Goal: Task Accomplishment & Management: Manage account settings

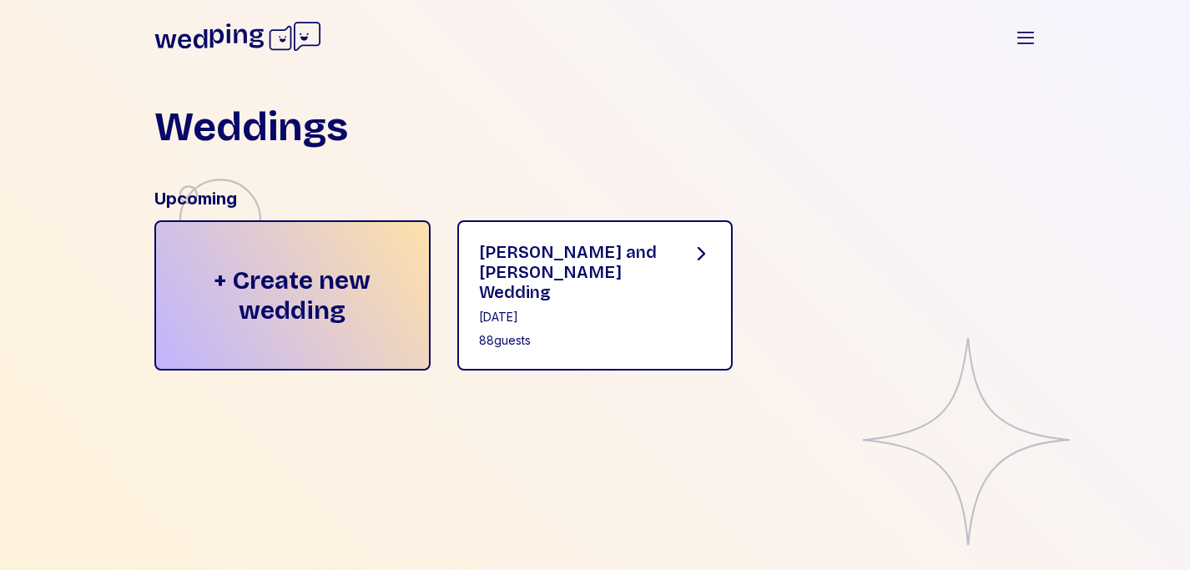
click at [633, 223] on div "[PERSON_NAME] and [PERSON_NAME] Wedding [DATE] 88 guests" at bounding box center [595, 295] width 276 height 150
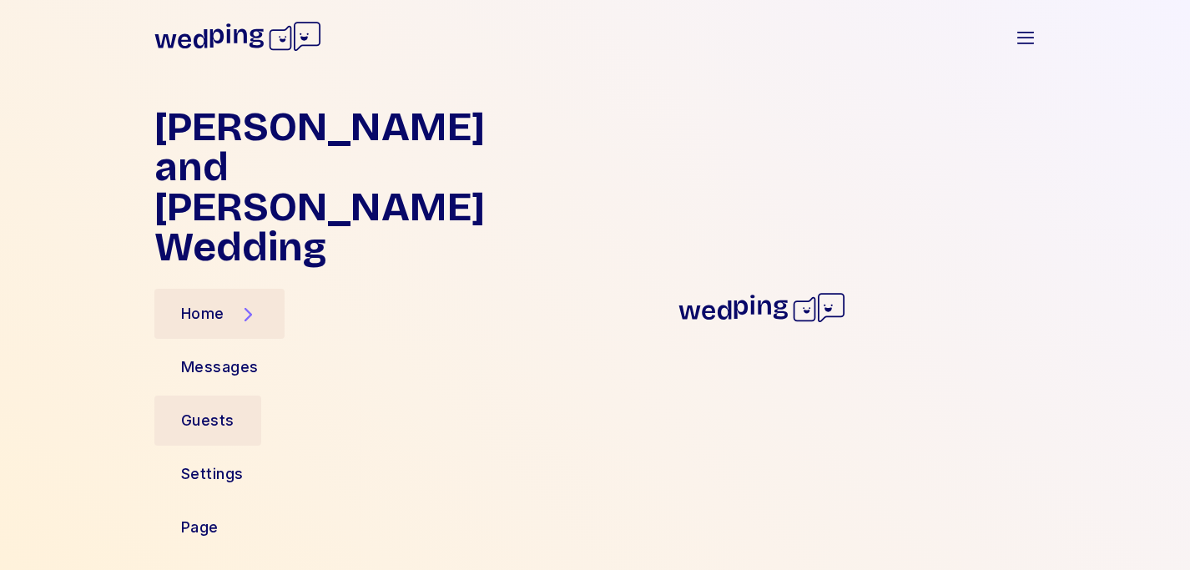
click at [209, 395] on div "Guests" at bounding box center [207, 420] width 107 height 50
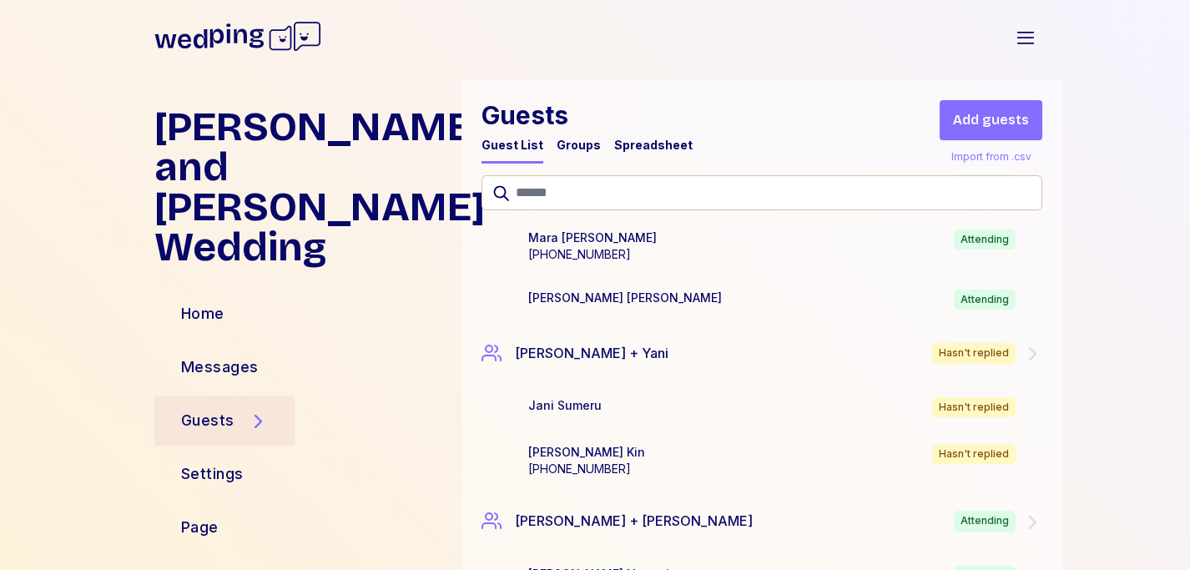
scroll to position [4584, 0]
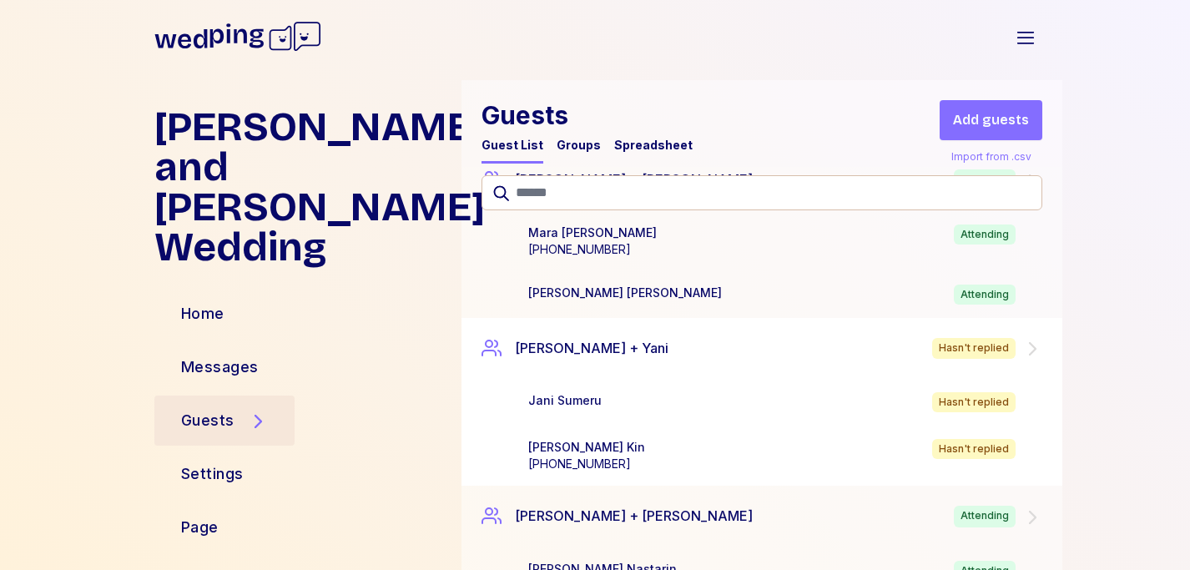
click at [1031, 339] on icon at bounding box center [1032, 349] width 20 height 20
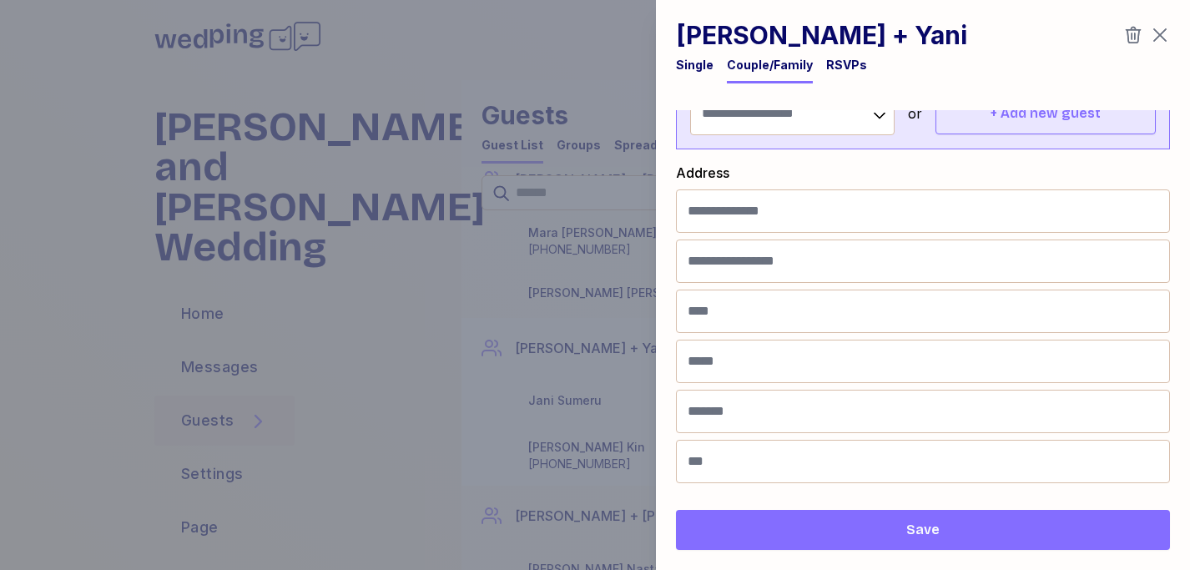
scroll to position [0, 0]
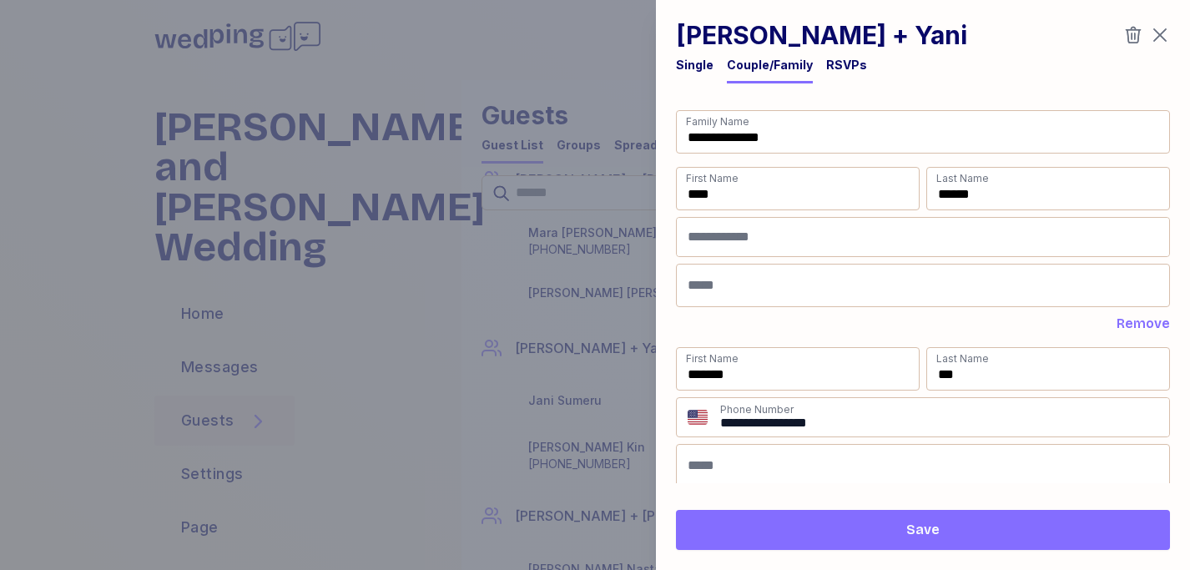
click at [842, 63] on div "RSVPs" at bounding box center [846, 65] width 41 height 17
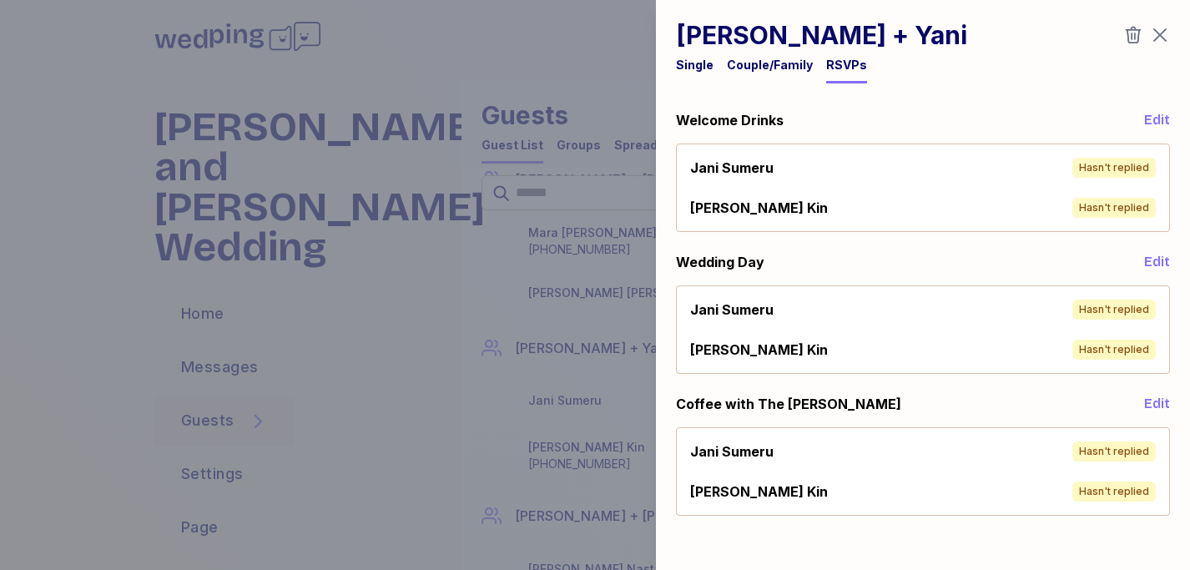
click at [1156, 115] on span "Edit" at bounding box center [1157, 120] width 26 height 20
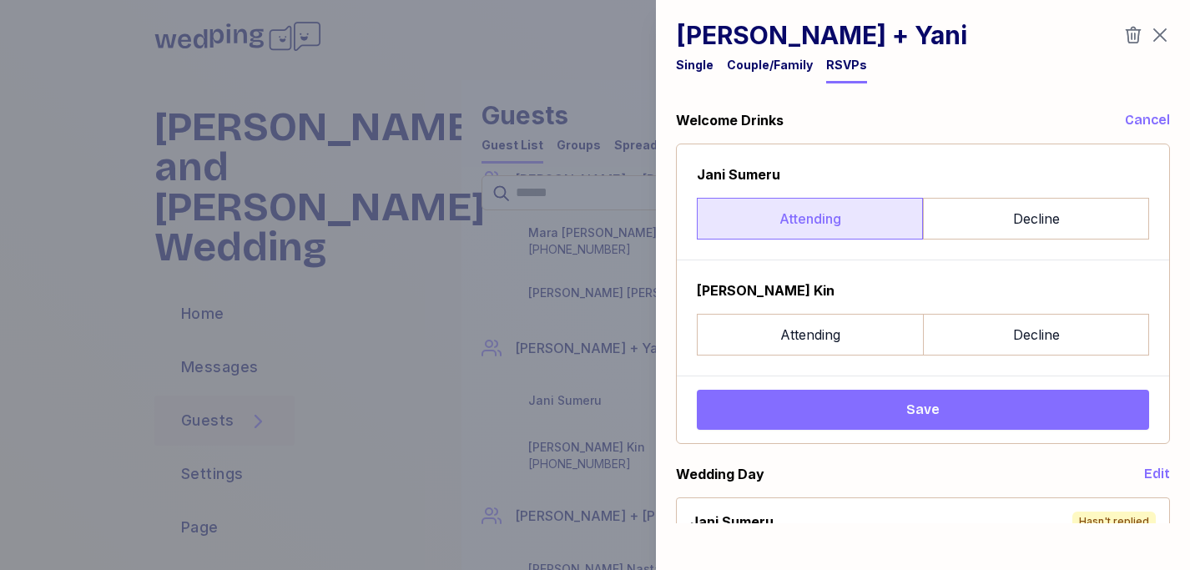
click at [817, 222] on label "Attending" at bounding box center [810, 219] width 226 height 42
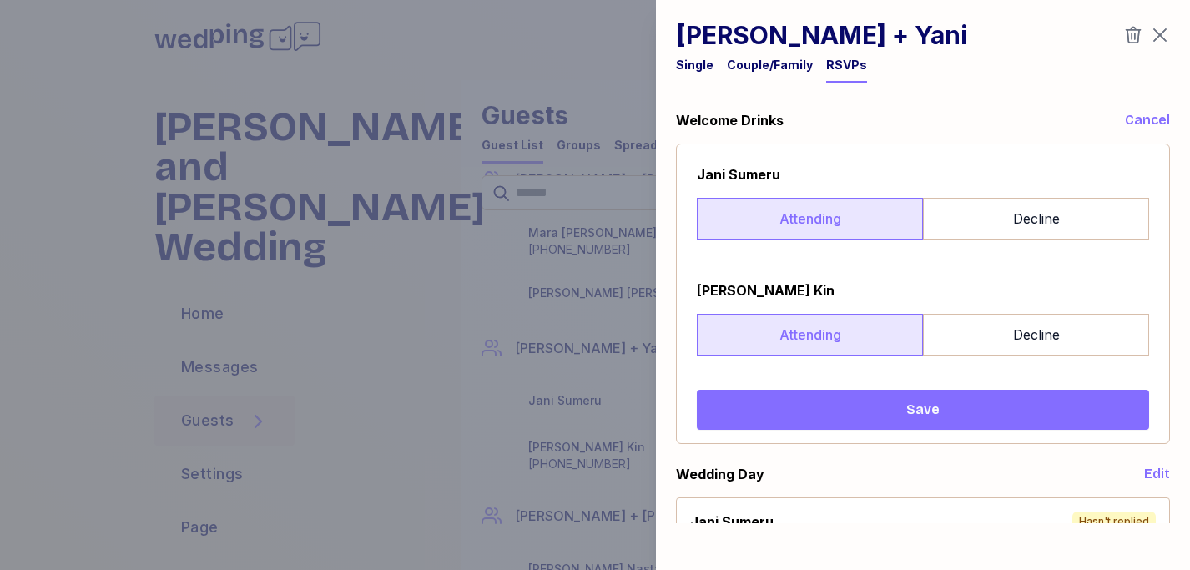
click at [813, 342] on label "Attending" at bounding box center [810, 335] width 226 height 42
click at [843, 411] on span "Save" at bounding box center [922, 410] width 425 height 20
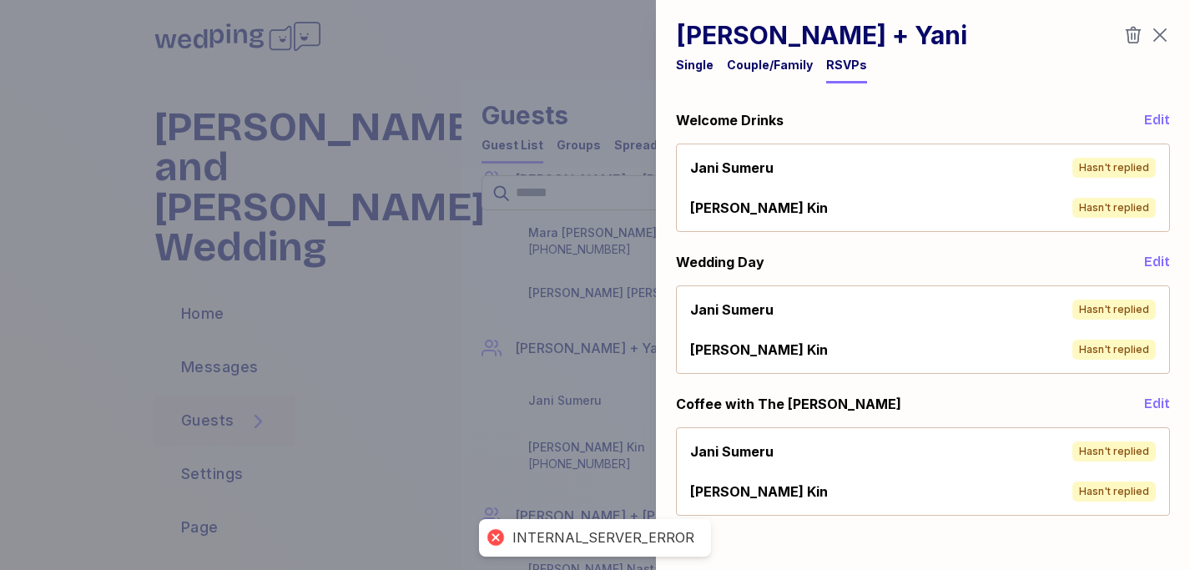
click at [1153, 123] on span "Edit" at bounding box center [1157, 120] width 26 height 20
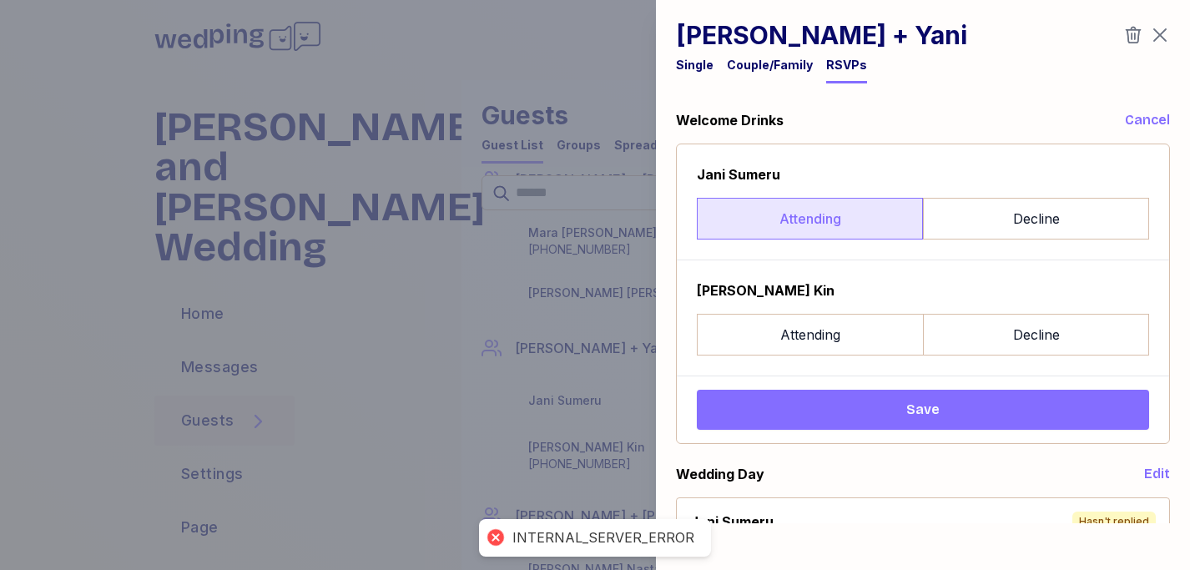
click at [781, 232] on label "Attending" at bounding box center [810, 219] width 226 height 42
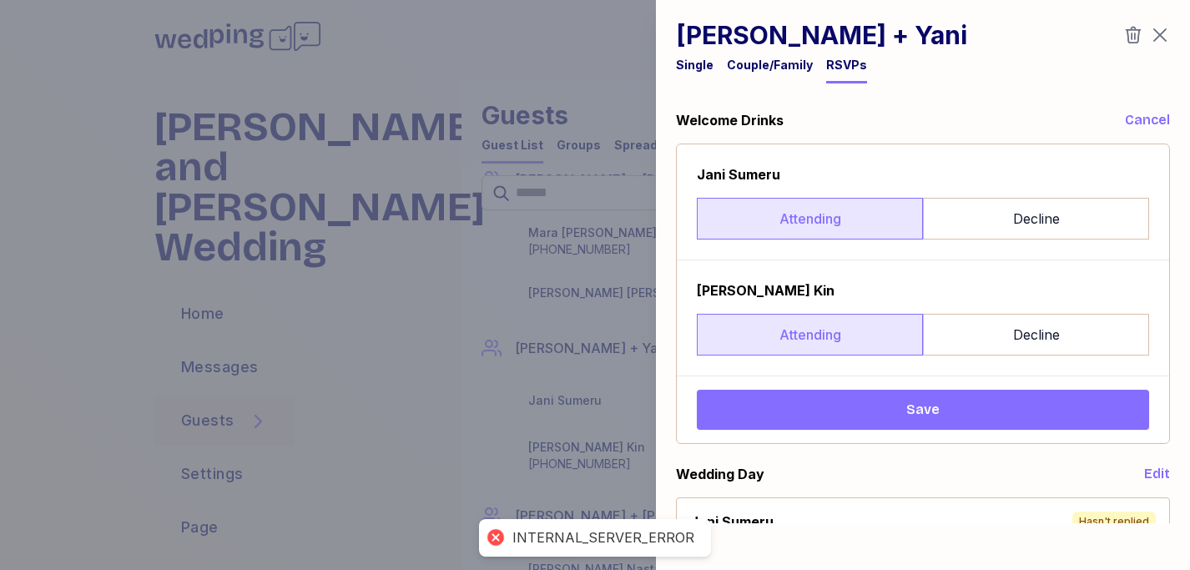
click at [785, 345] on label "Attending" at bounding box center [810, 335] width 226 height 42
click at [813, 409] on span "Save" at bounding box center [922, 410] width 425 height 20
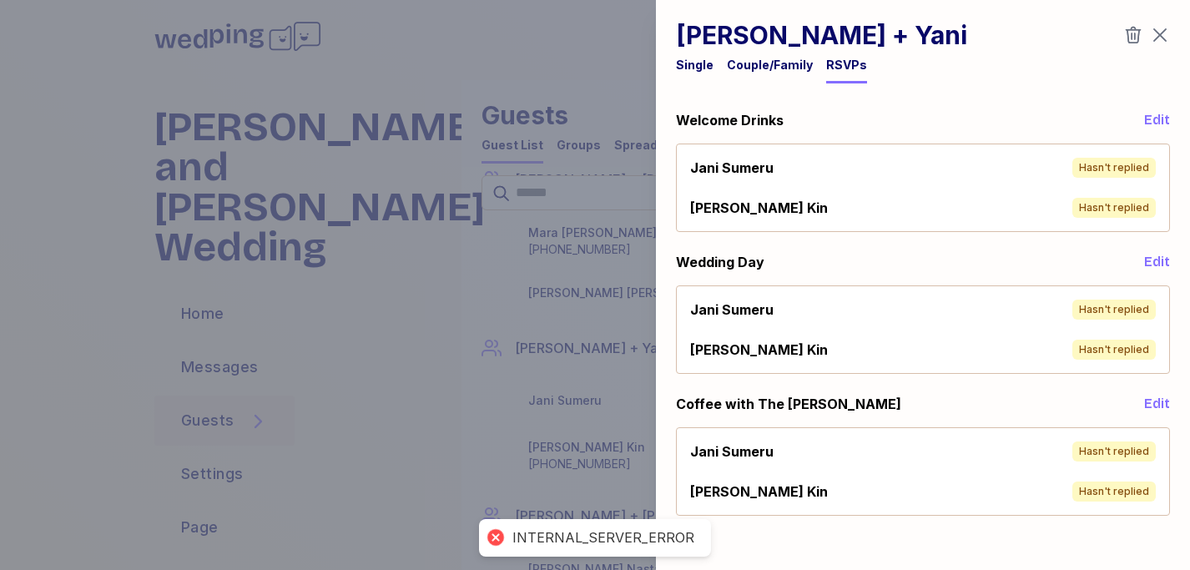
click at [1158, 36] on icon "button" at bounding box center [1159, 35] width 13 height 13
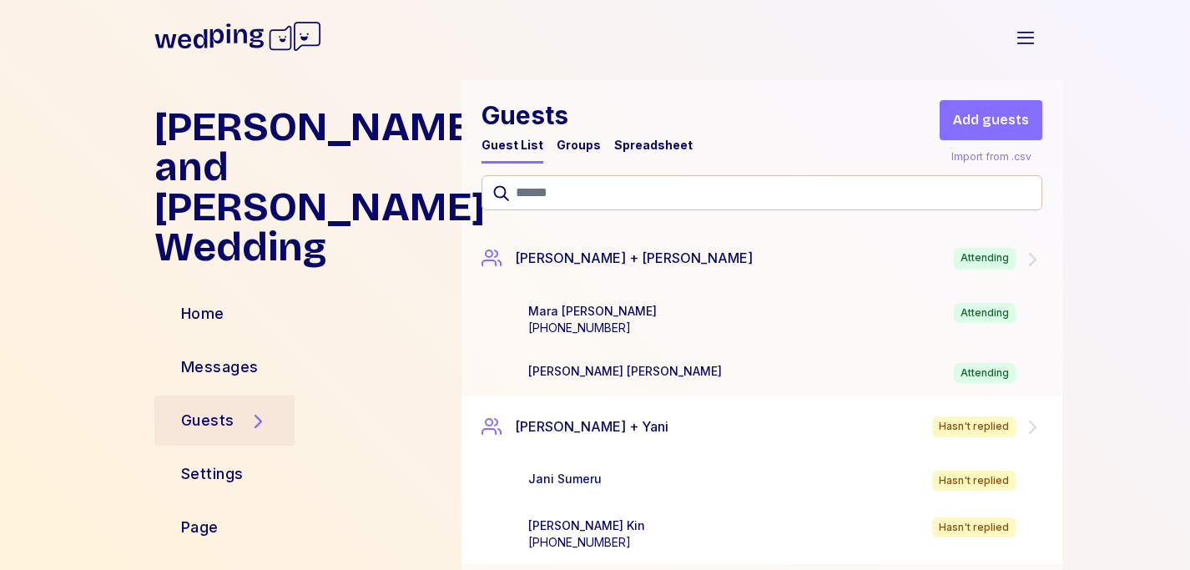
click at [999, 437] on div "[PERSON_NAME] + [PERSON_NAME] Hasn't replied" at bounding box center [761, 427] width 601 height 62
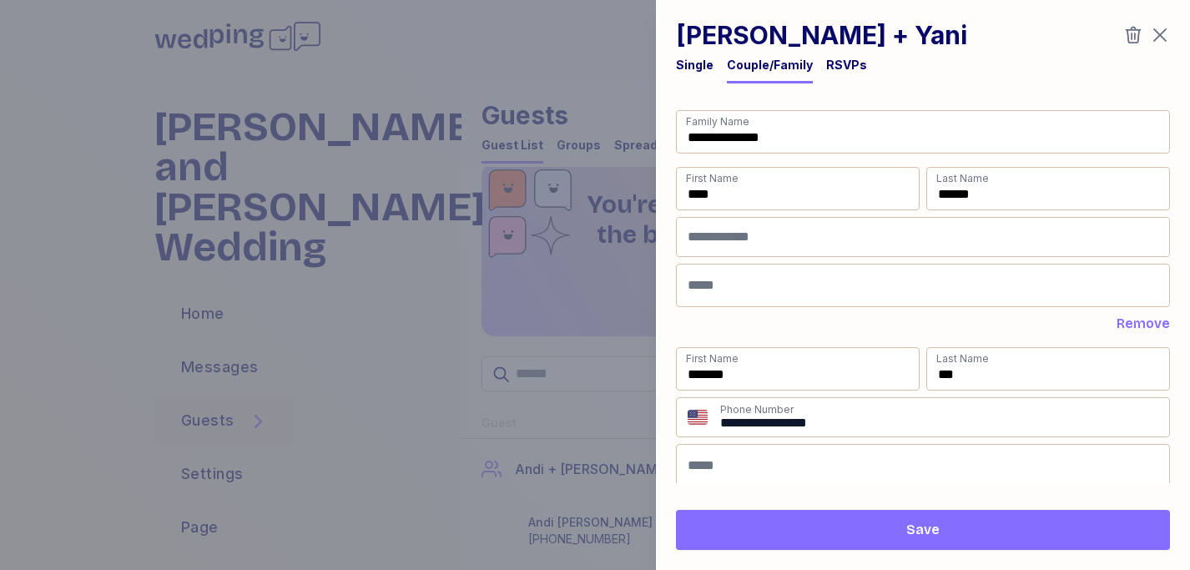
scroll to position [4506, 0]
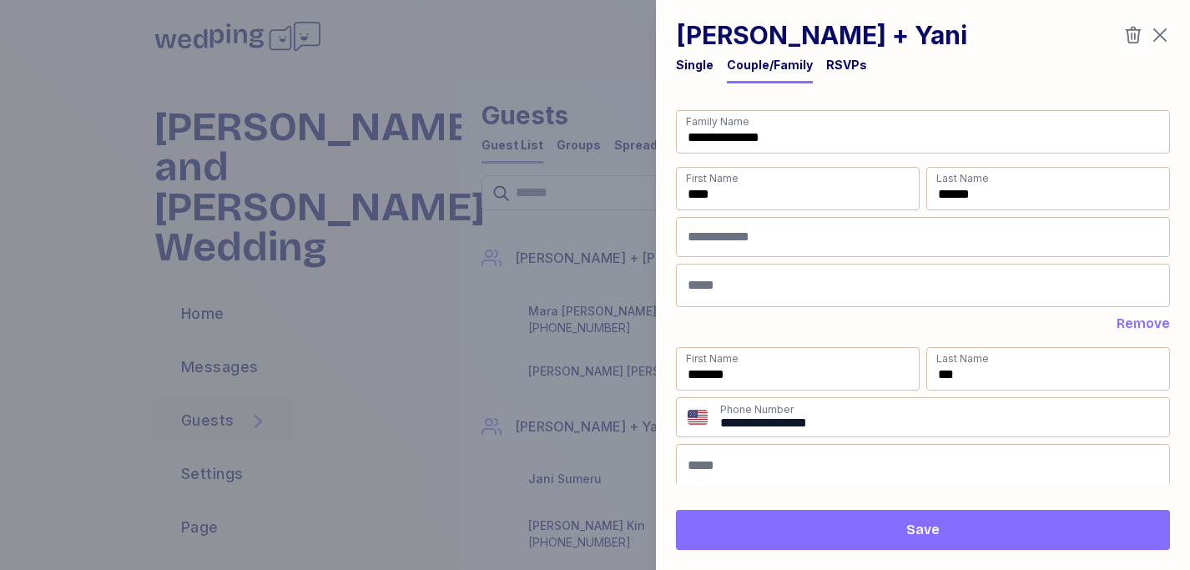
click at [839, 61] on div "RSVPs" at bounding box center [846, 65] width 41 height 17
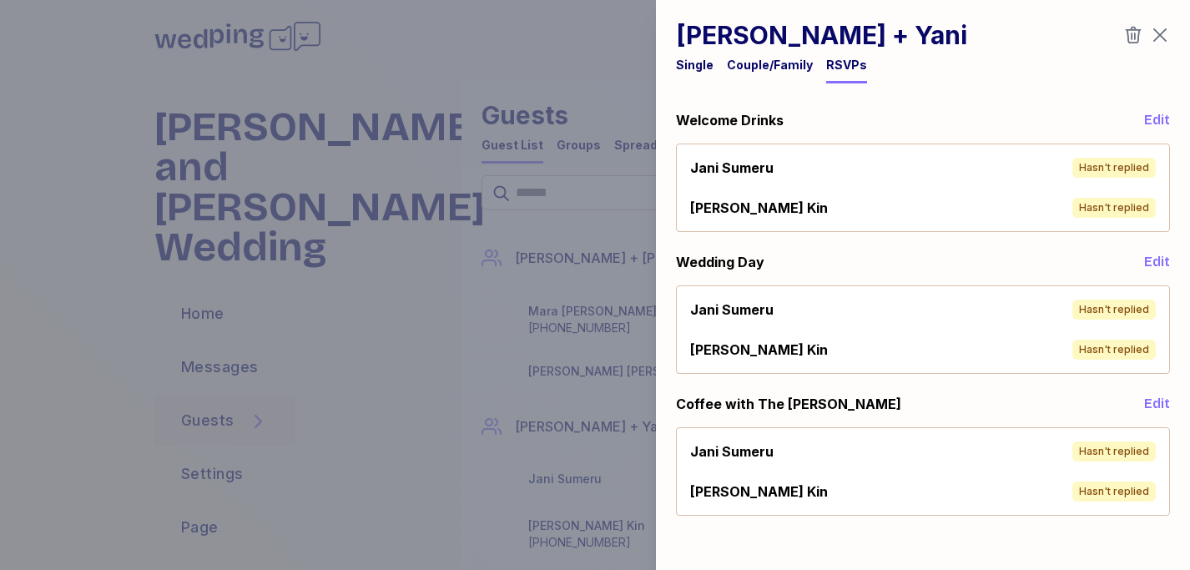
click at [1120, 182] on div "[PERSON_NAME] Hasn't replied" at bounding box center [922, 167] width 479 height 33
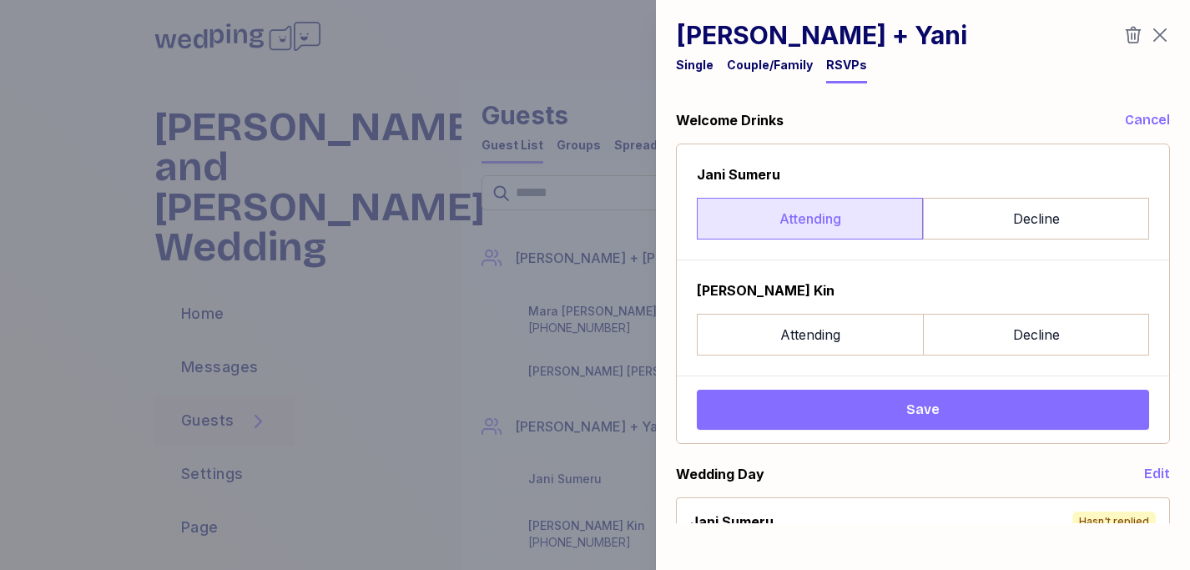
click at [838, 216] on label "Attending" at bounding box center [810, 219] width 226 height 42
click at [834, 372] on div "[PERSON_NAME] Attending Decline" at bounding box center [923, 318] width 492 height 116
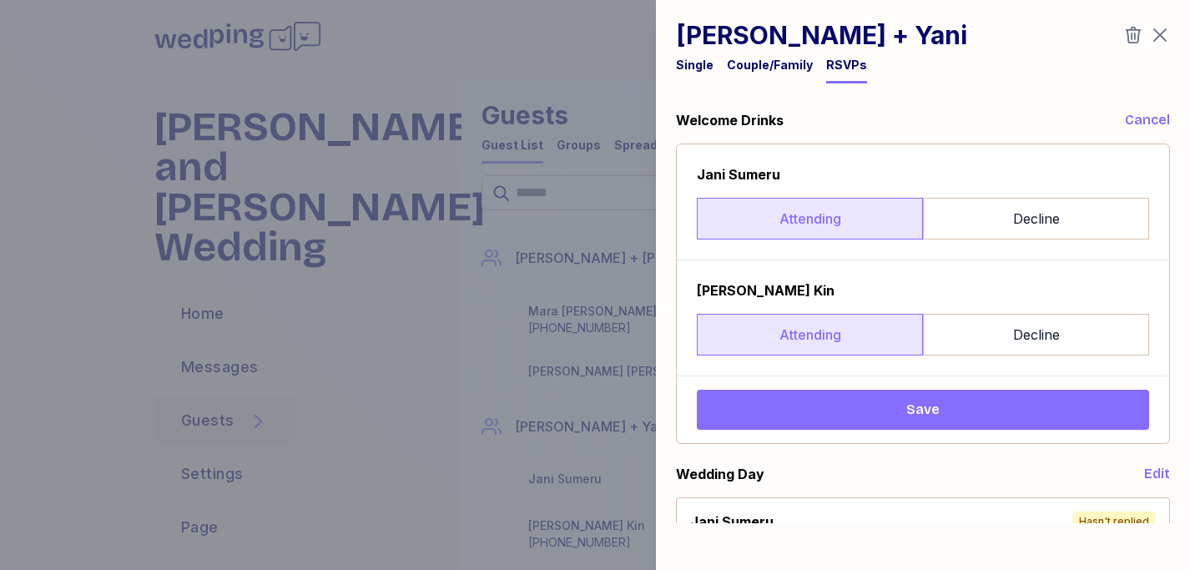
click at [834, 338] on label "Attending" at bounding box center [810, 335] width 226 height 42
click at [850, 410] on span "Save" at bounding box center [922, 410] width 425 height 20
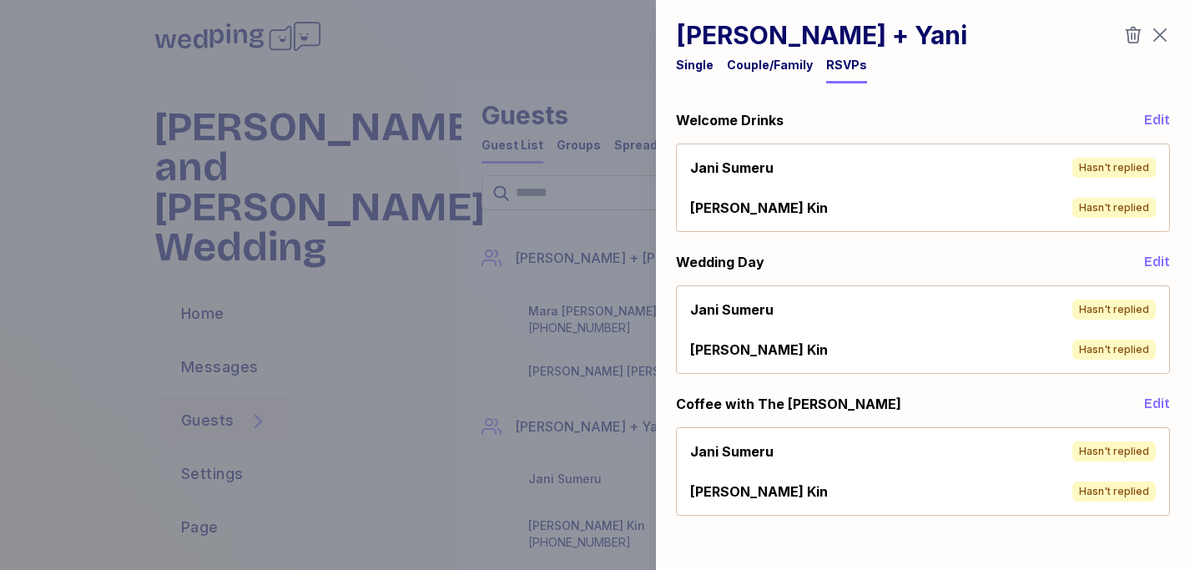
click at [1157, 119] on span "Edit" at bounding box center [1157, 120] width 26 height 20
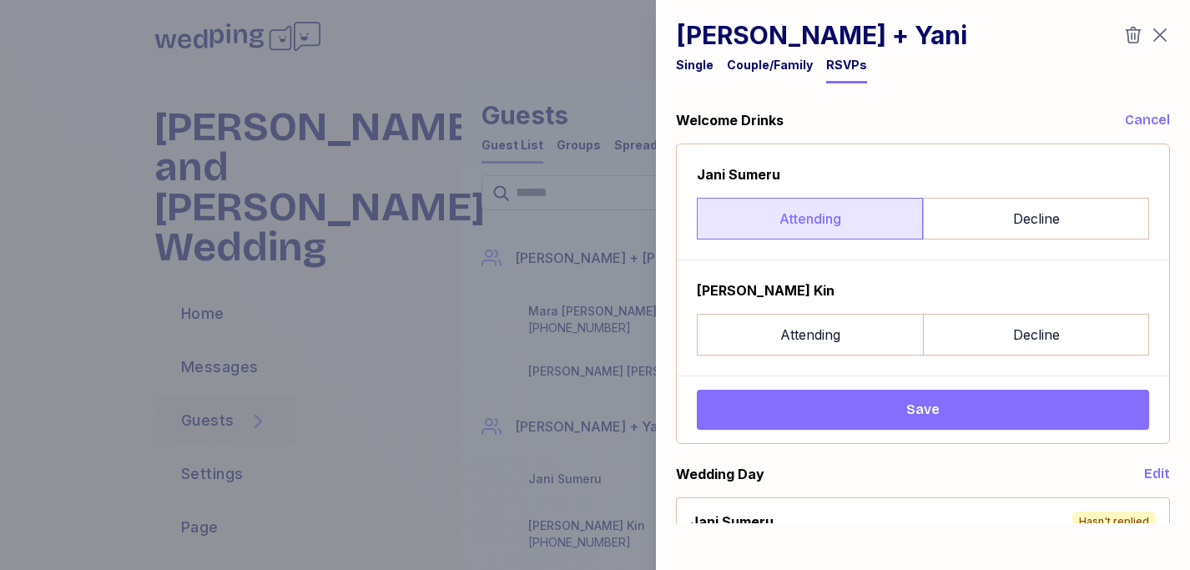
click at [813, 216] on label "Attending" at bounding box center [810, 219] width 226 height 42
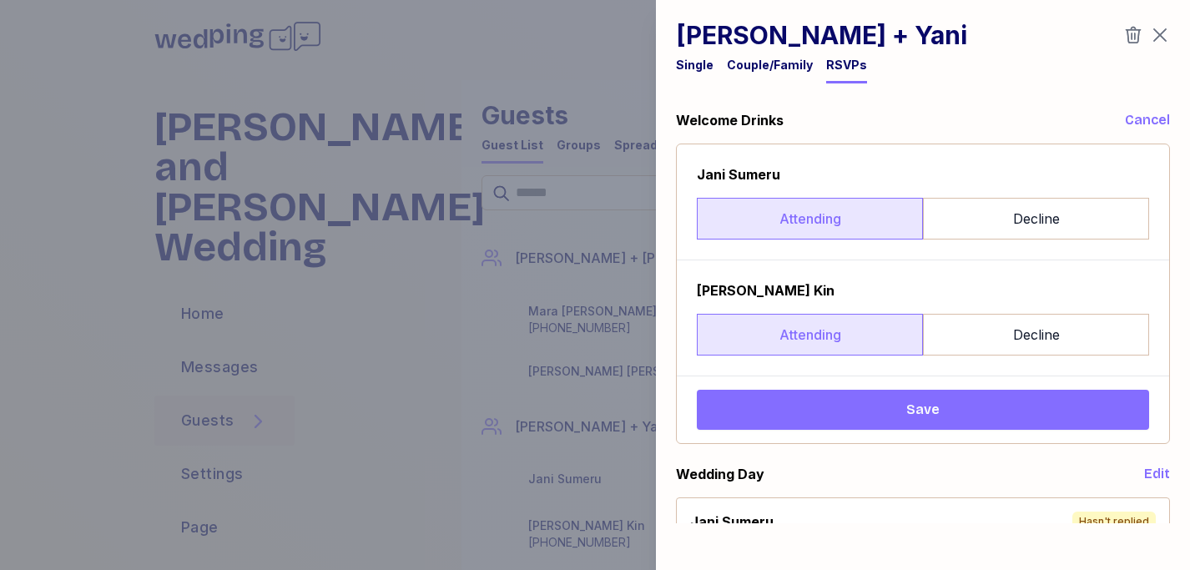
click at [830, 330] on label "Attending" at bounding box center [810, 335] width 226 height 42
click at [835, 425] on button "Save" at bounding box center [923, 410] width 452 height 40
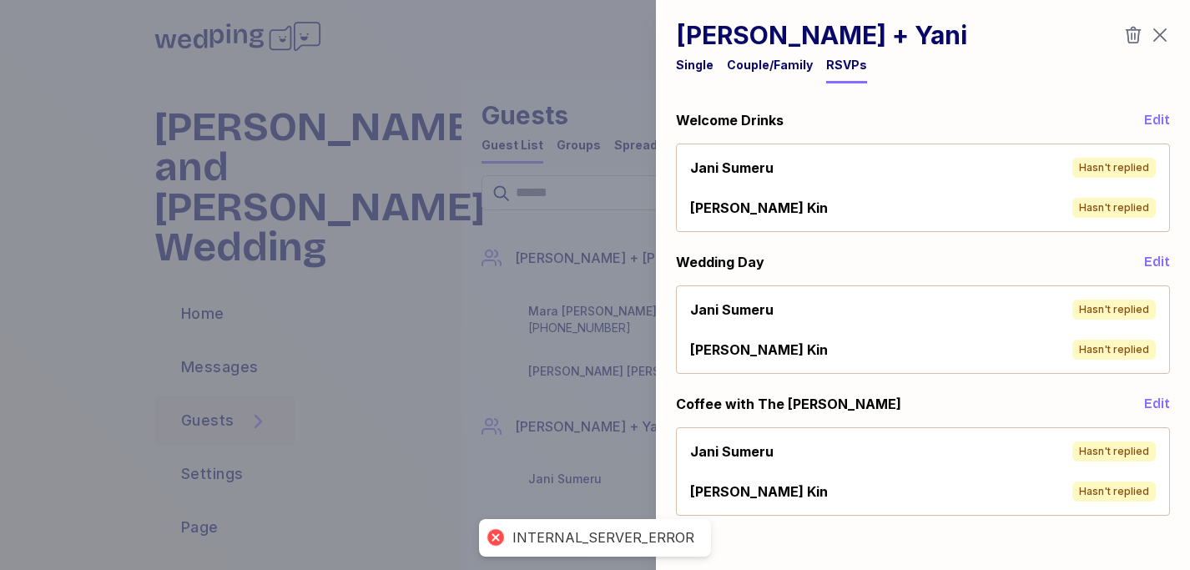
click at [1156, 259] on span "Edit" at bounding box center [1157, 262] width 26 height 20
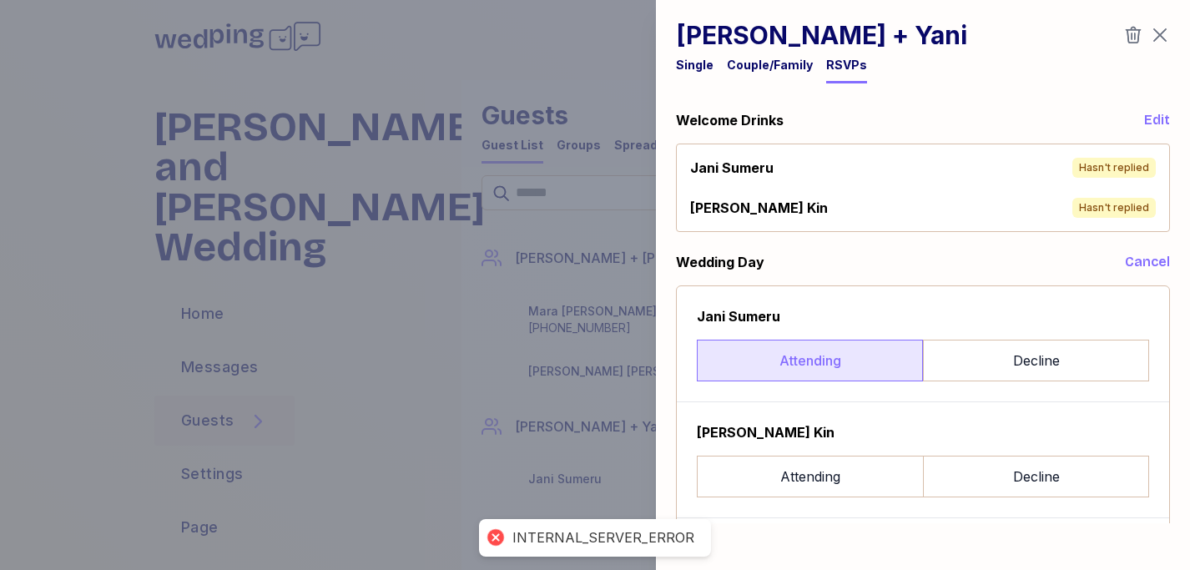
click at [763, 356] on label "Attending" at bounding box center [810, 361] width 226 height 42
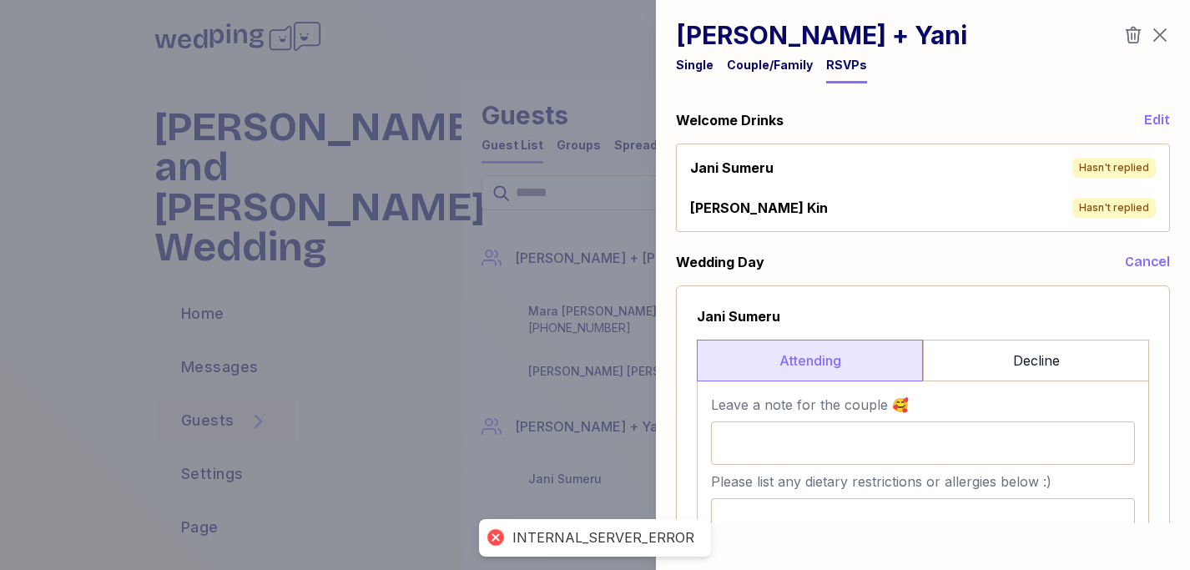
click at [822, 357] on label "Attending" at bounding box center [810, 361] width 226 height 42
click at [1136, 257] on span "Cancel" at bounding box center [1147, 262] width 45 height 20
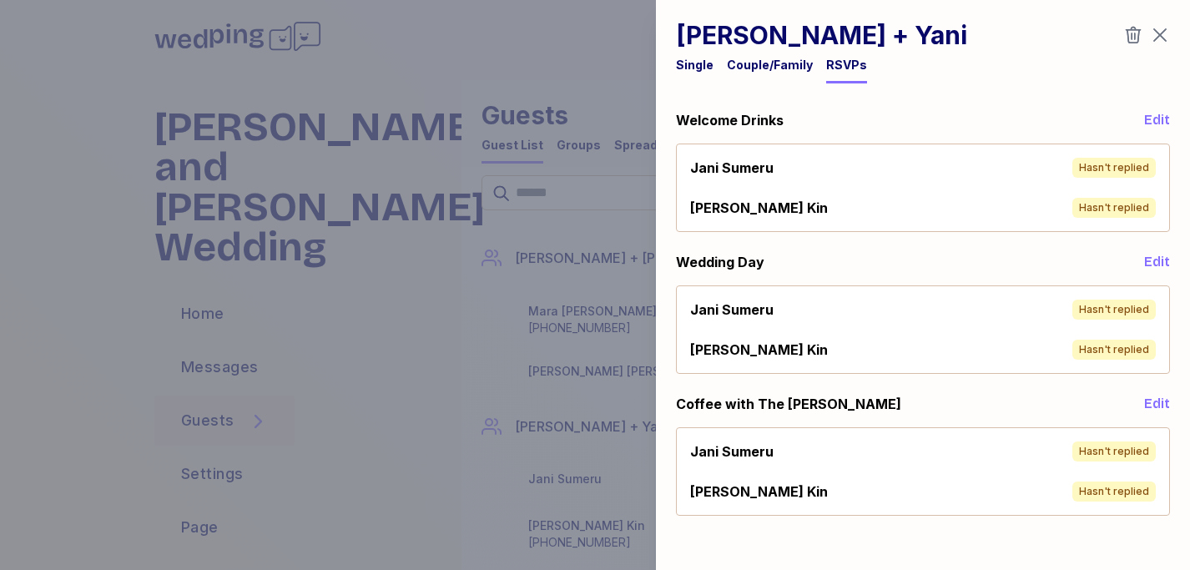
click at [1158, 404] on span "Edit" at bounding box center [1157, 404] width 26 height 20
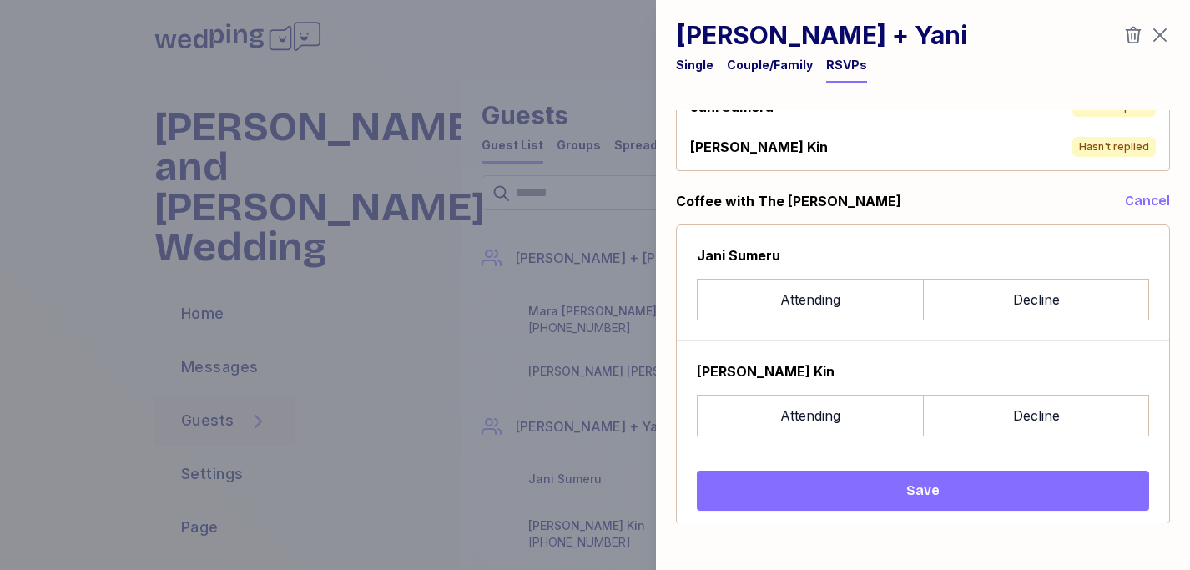
scroll to position [204, 0]
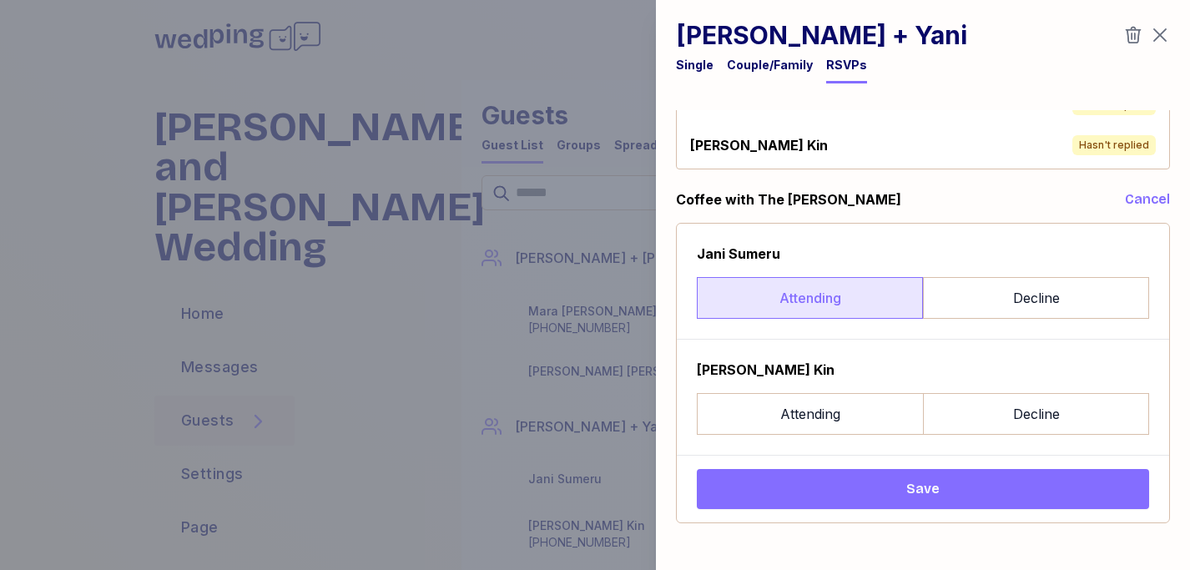
click at [834, 278] on label "Attending" at bounding box center [810, 298] width 226 height 42
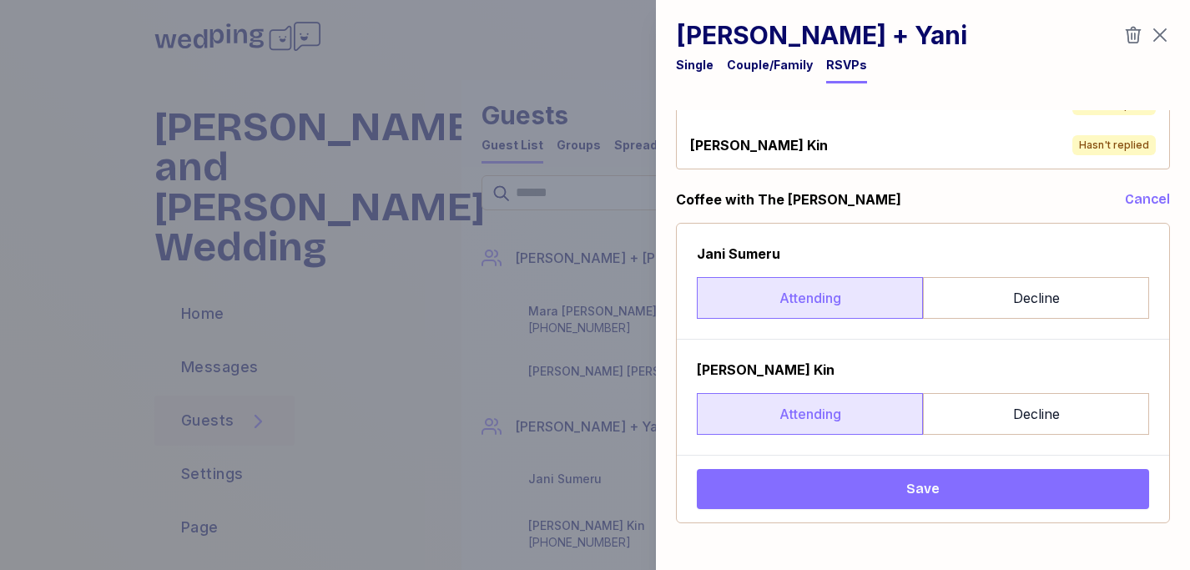
click at [821, 427] on label "Attending" at bounding box center [810, 414] width 226 height 42
click at [828, 490] on span "Save" at bounding box center [922, 489] width 425 height 20
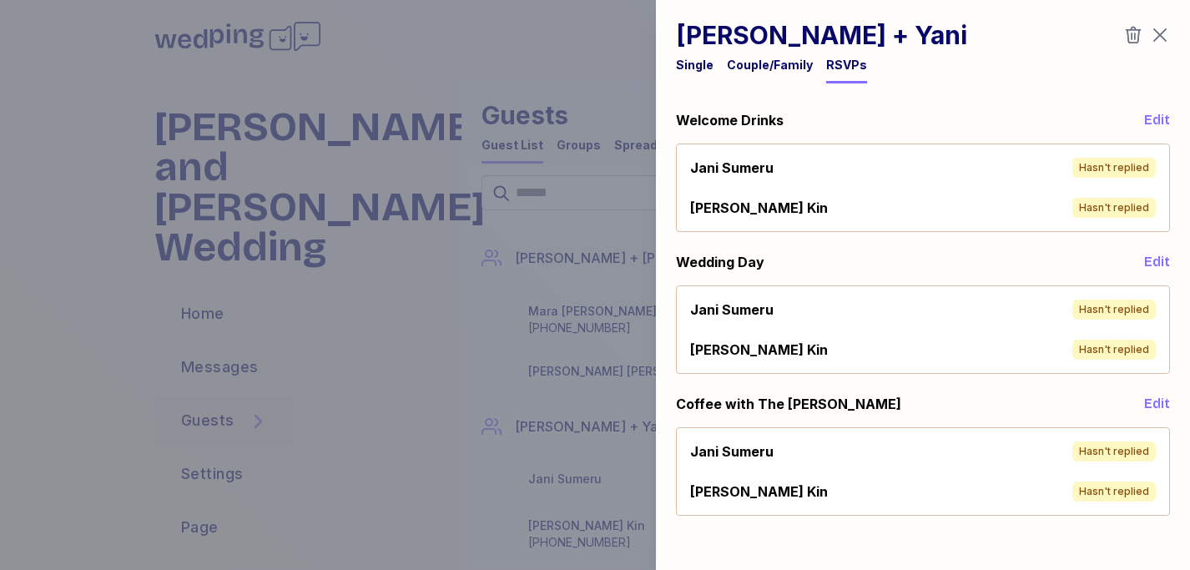
click at [1167, 37] on icon "button" at bounding box center [1160, 35] width 20 height 20
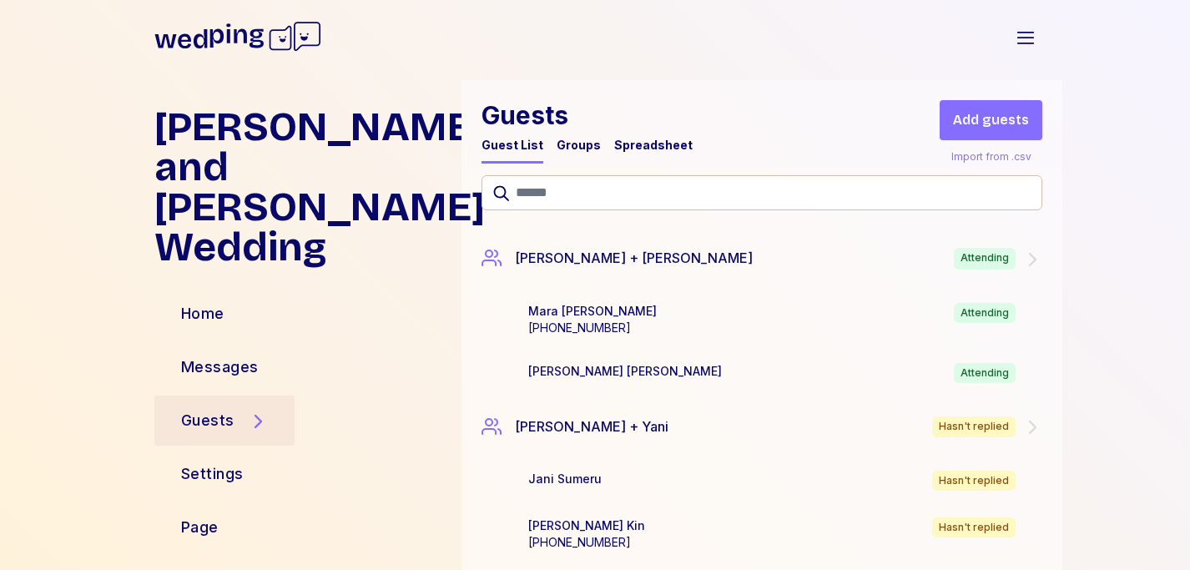
click at [647, 143] on div "Spreadsheet" at bounding box center [653, 145] width 78 height 17
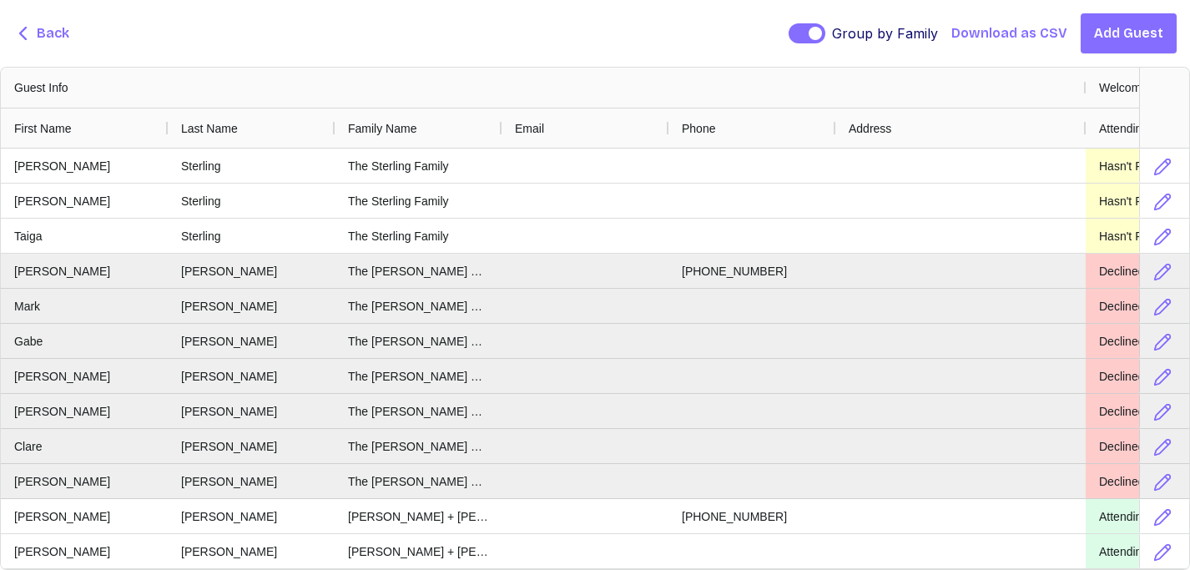
click at [55, 33] on span "Back" at bounding box center [53, 33] width 33 height 20
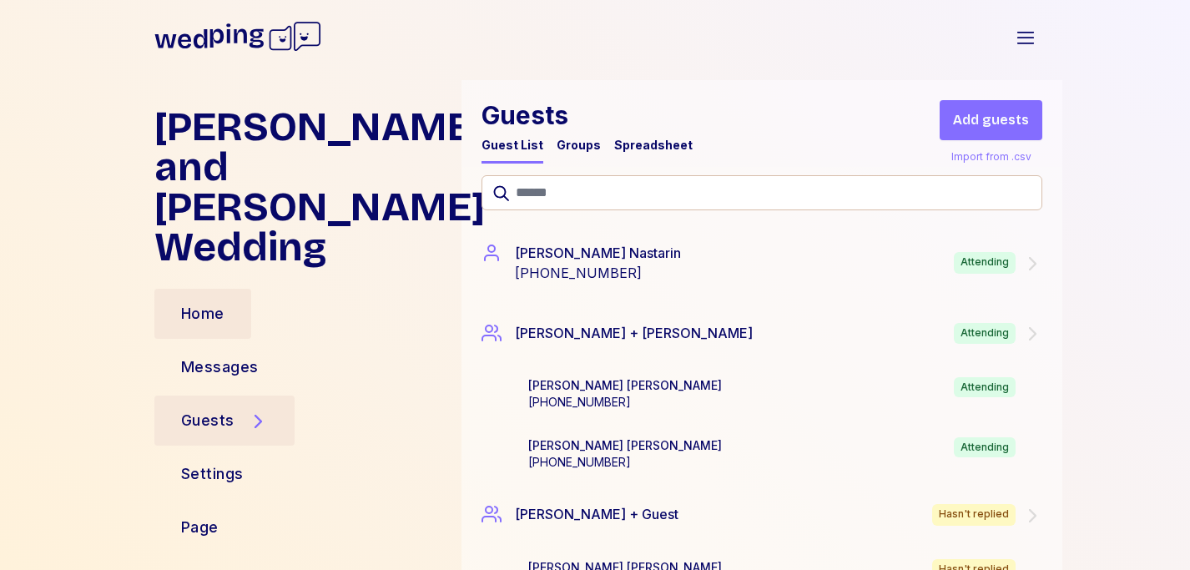
click at [221, 302] on div "Home" at bounding box center [202, 313] width 43 height 23
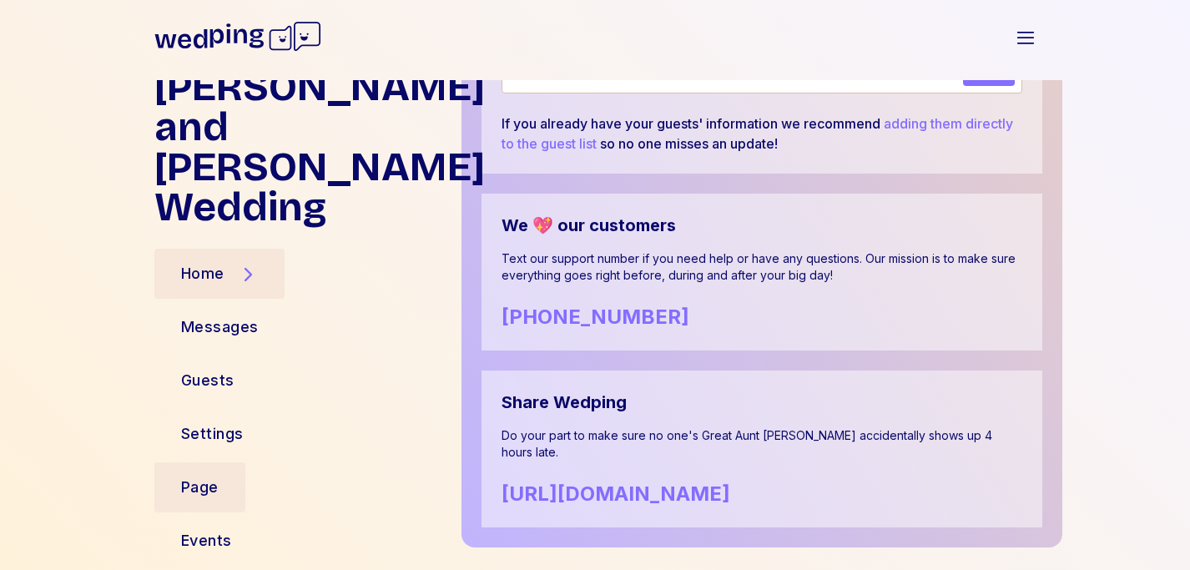
click at [211, 476] on div "Page" at bounding box center [200, 487] width 38 height 23
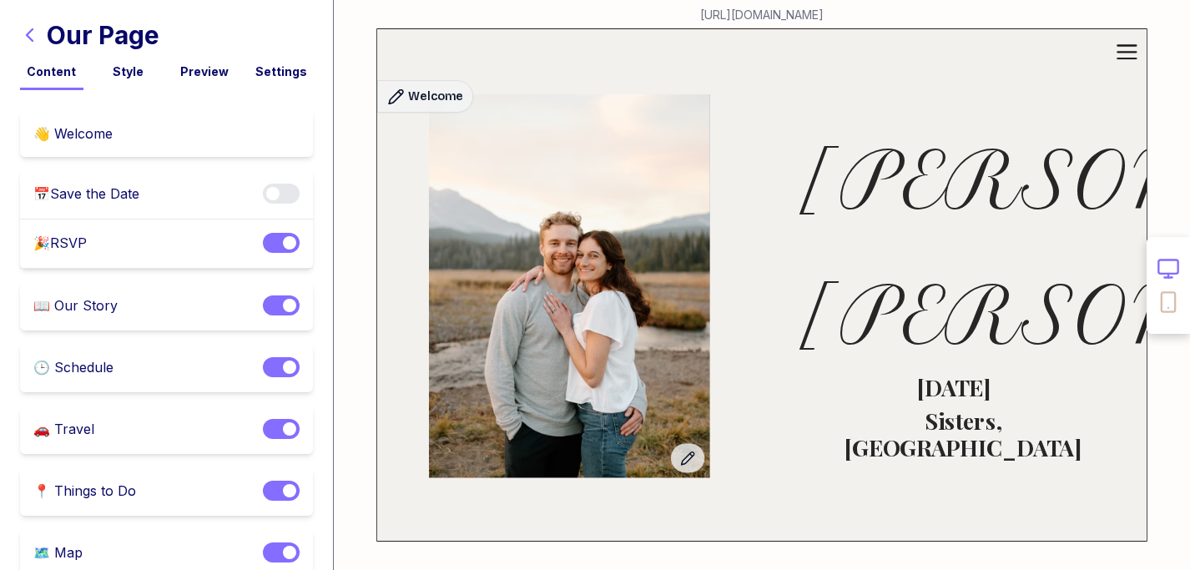
click at [27, 43] on icon "button" at bounding box center [30, 35] width 20 height 20
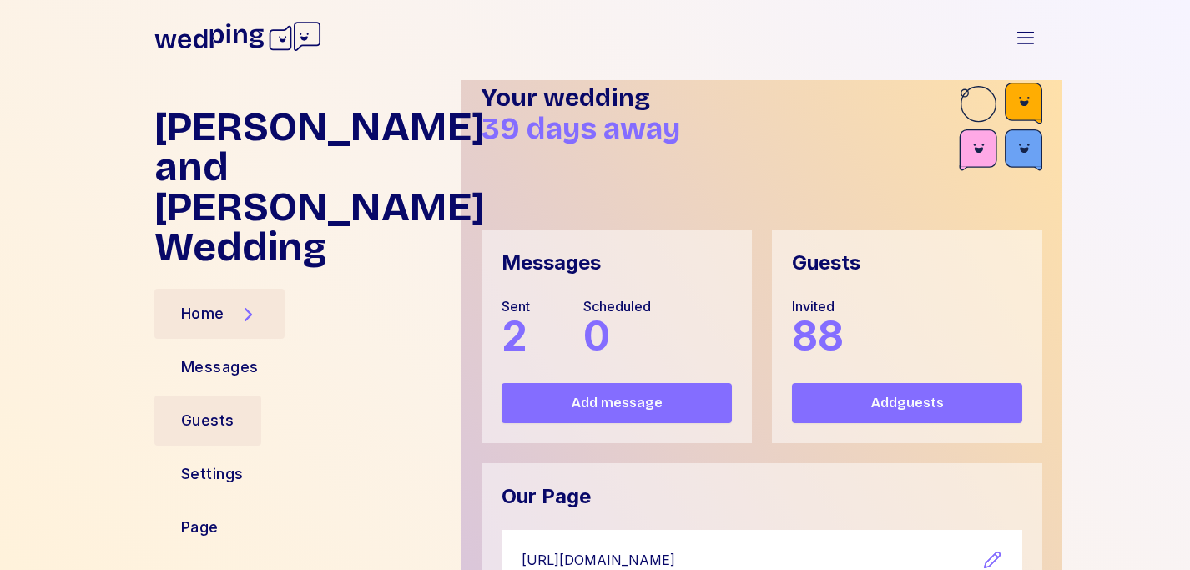
click at [238, 395] on div "Guests" at bounding box center [207, 420] width 107 height 50
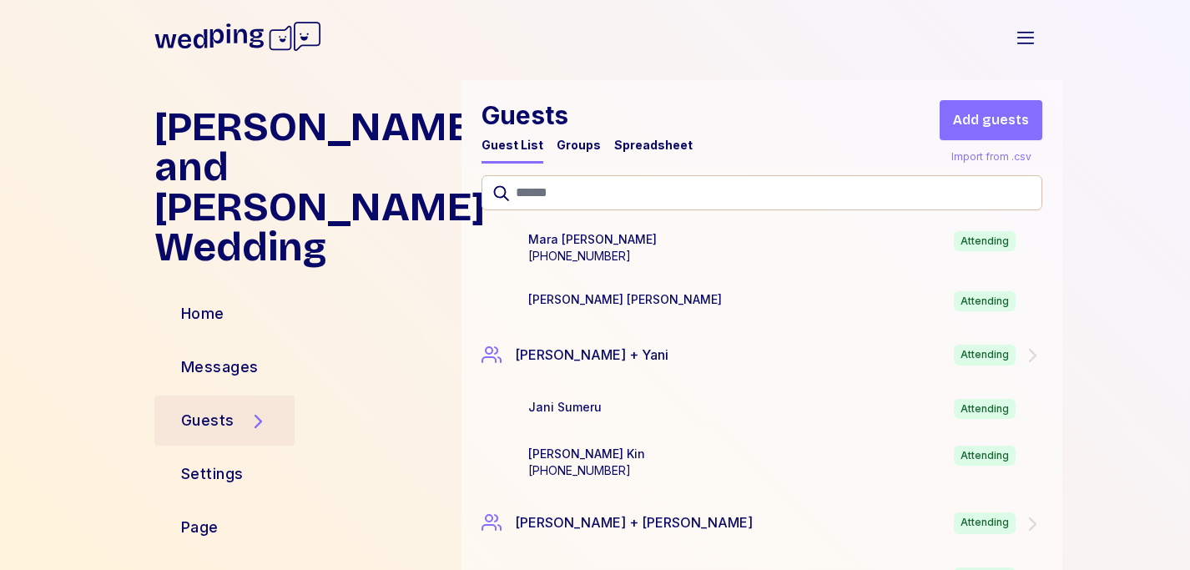
scroll to position [4631, 0]
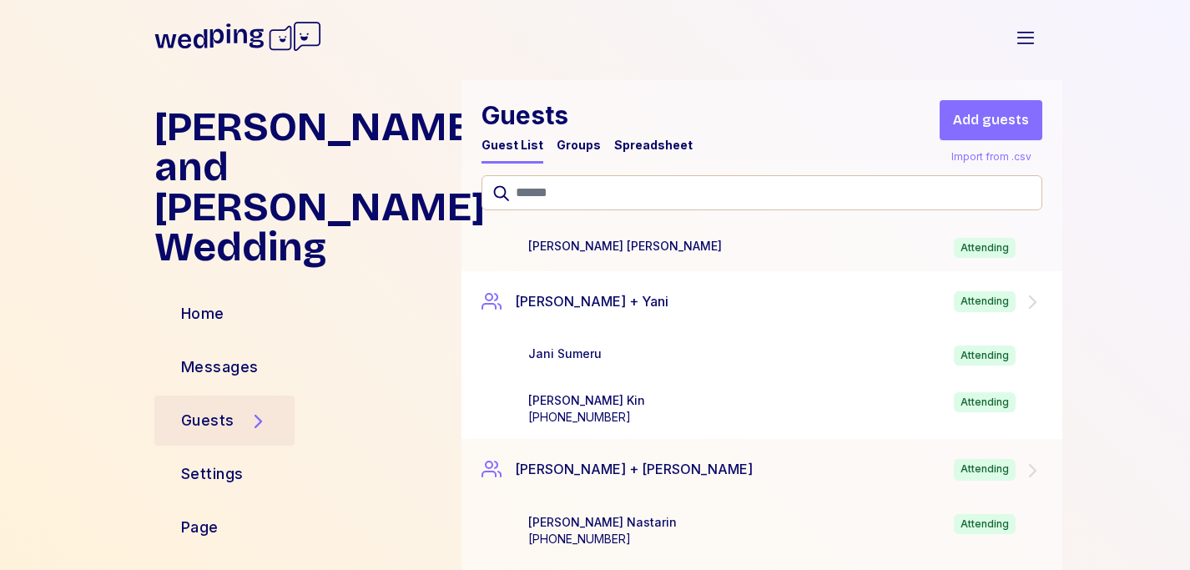
click at [1027, 295] on icon at bounding box center [1032, 302] width 20 height 20
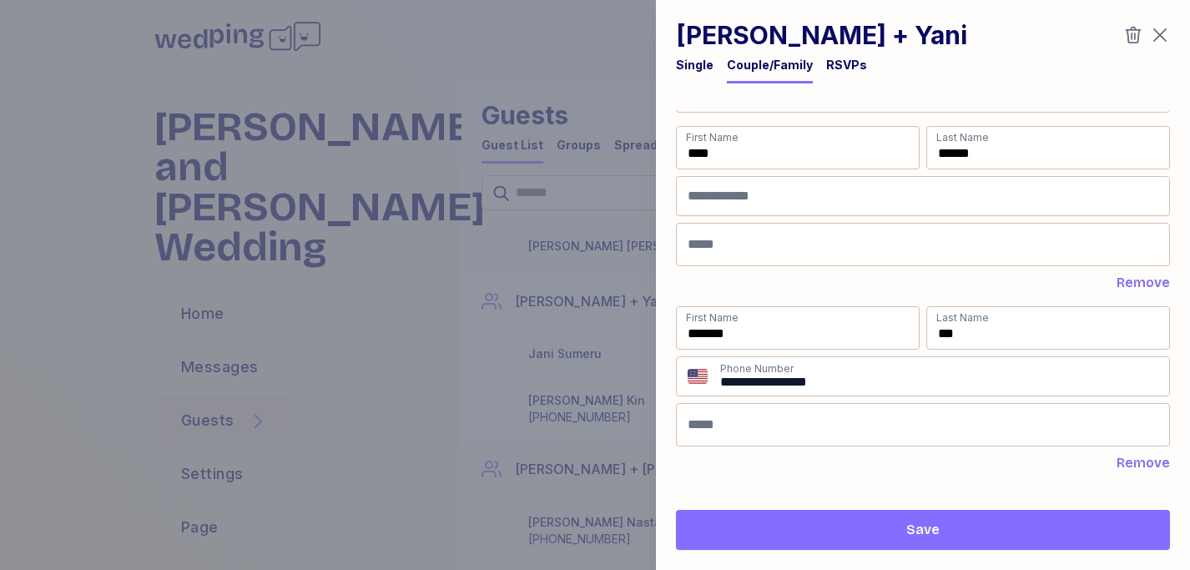
scroll to position [58, 0]
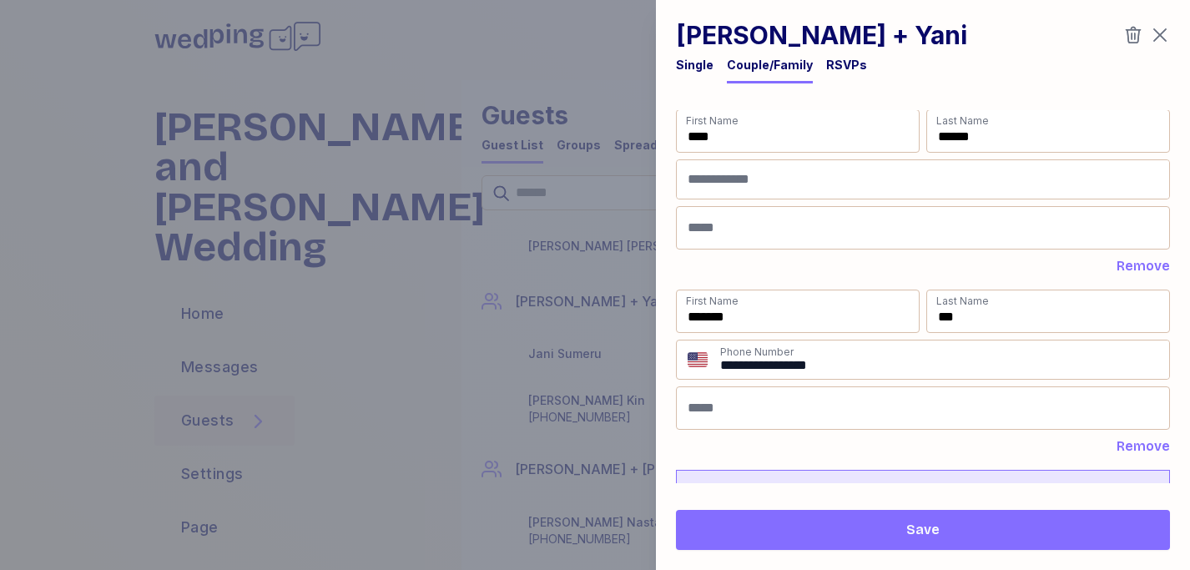
click at [850, 69] on div "RSVPs" at bounding box center [846, 65] width 41 height 17
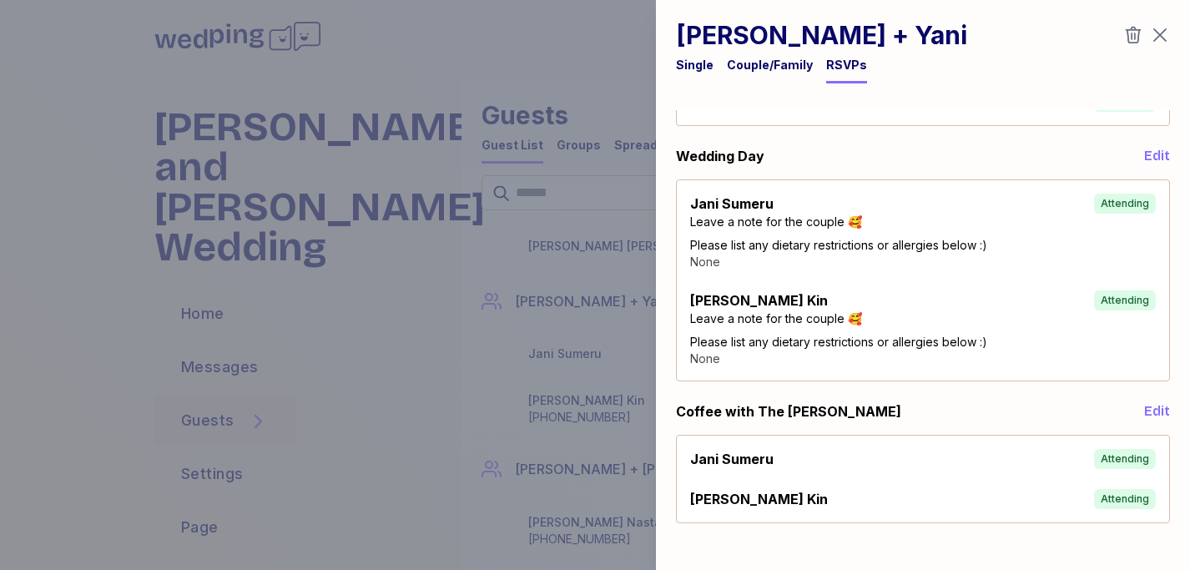
scroll to position [0, 0]
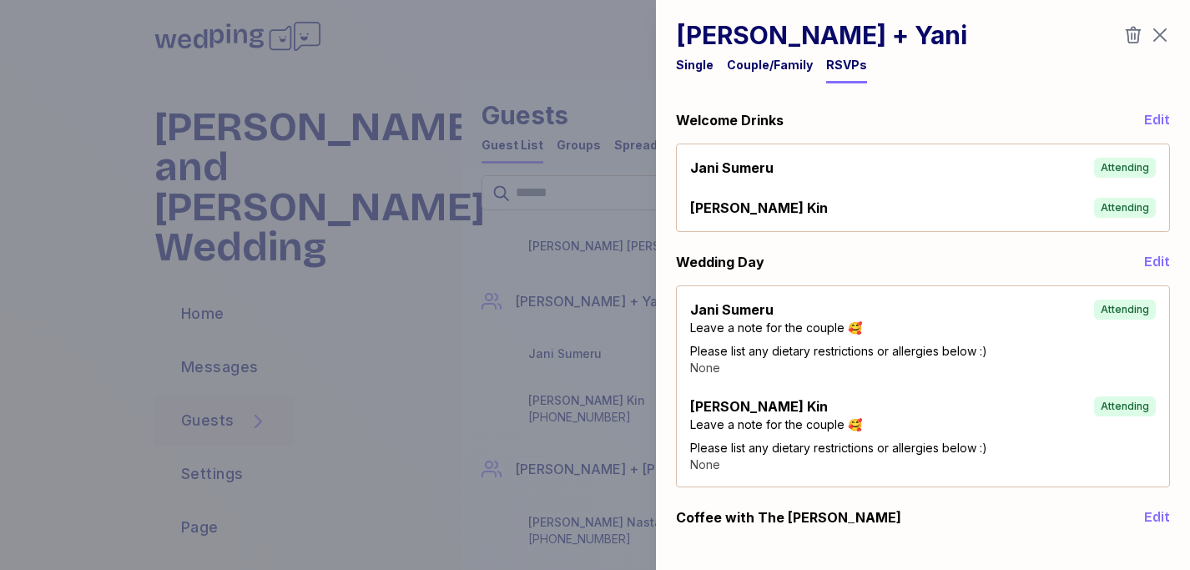
click at [1158, 33] on icon "button" at bounding box center [1159, 35] width 13 height 13
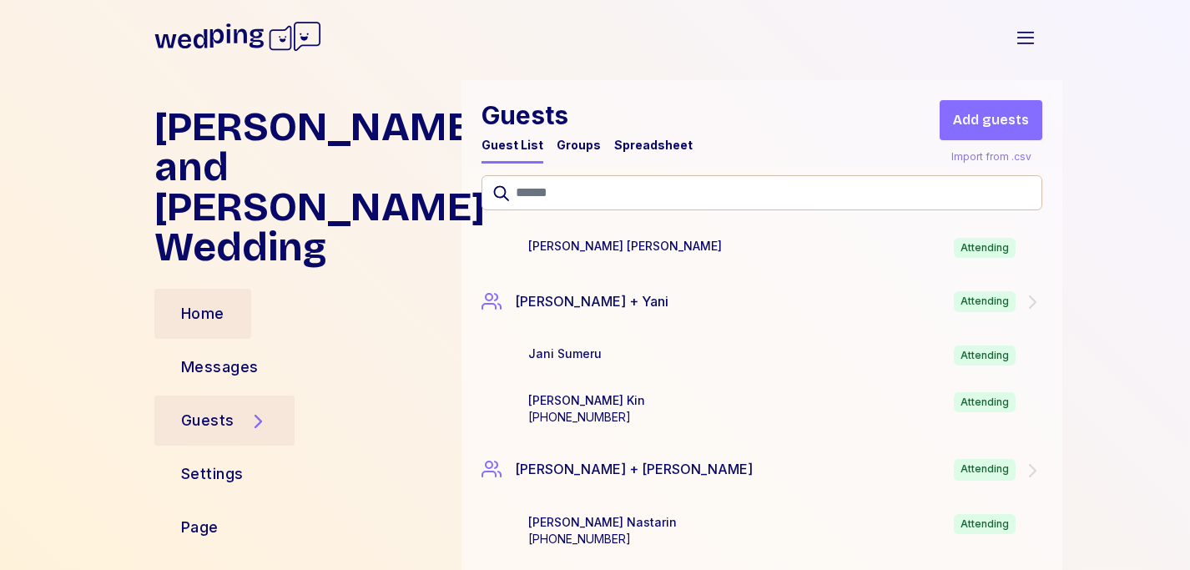
click at [203, 302] on div "Home" at bounding box center [202, 313] width 43 height 23
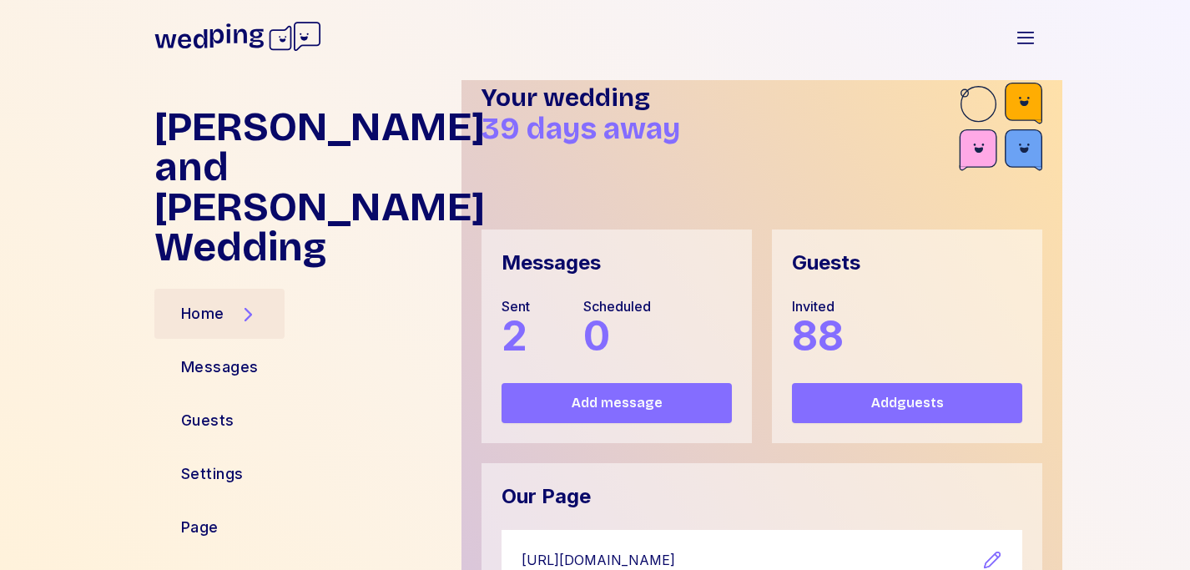
scroll to position [1048, 0]
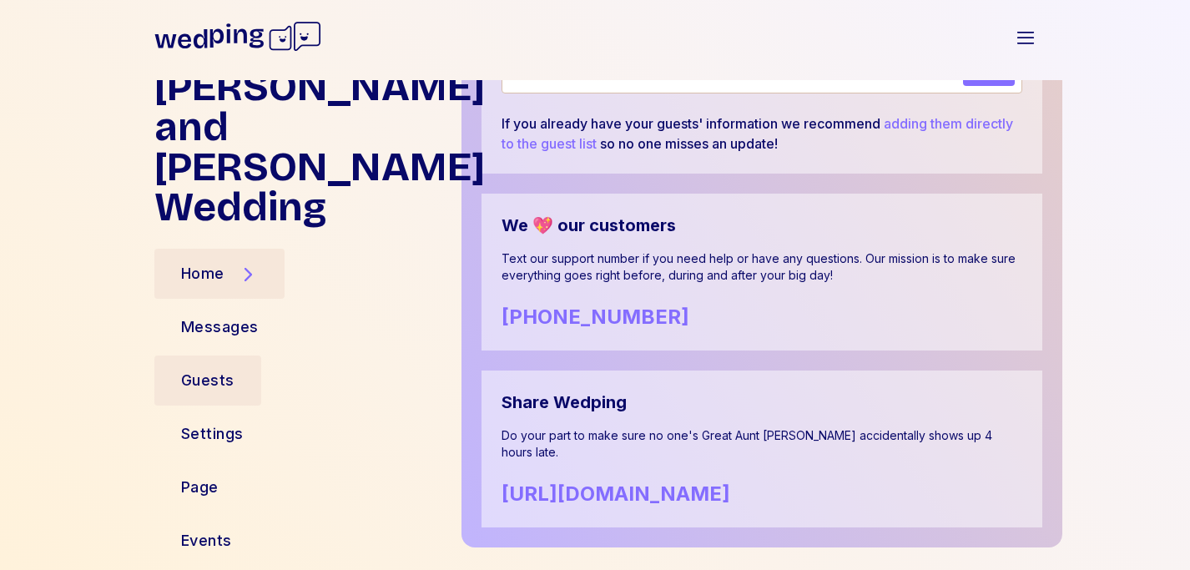
click at [206, 369] on div "Guests" at bounding box center [207, 380] width 53 height 23
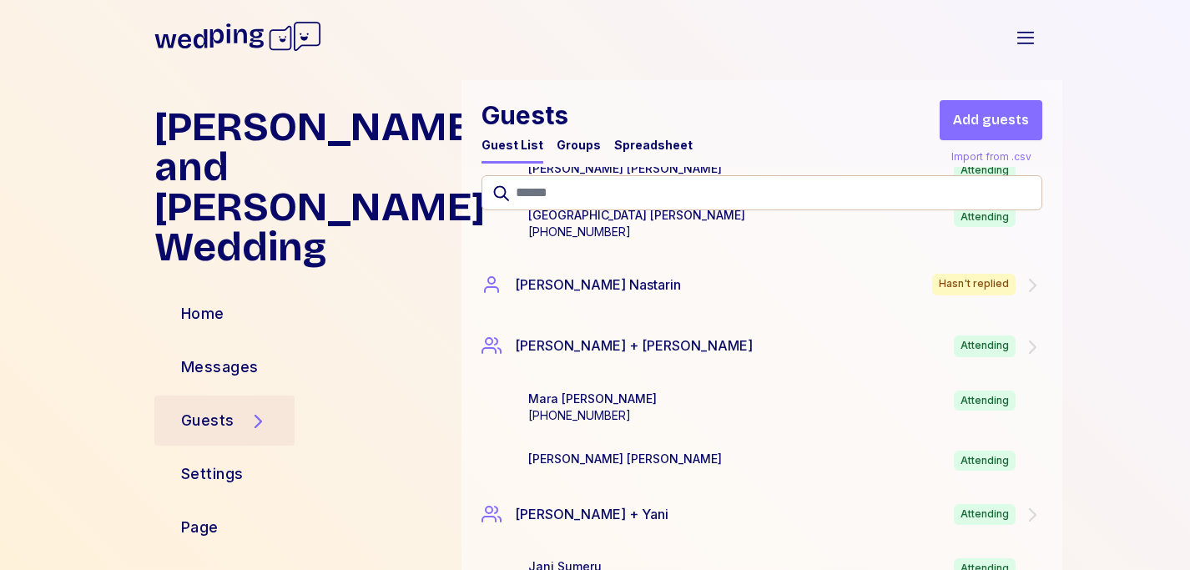
click at [640, 144] on div "Spreadsheet" at bounding box center [653, 145] width 78 height 17
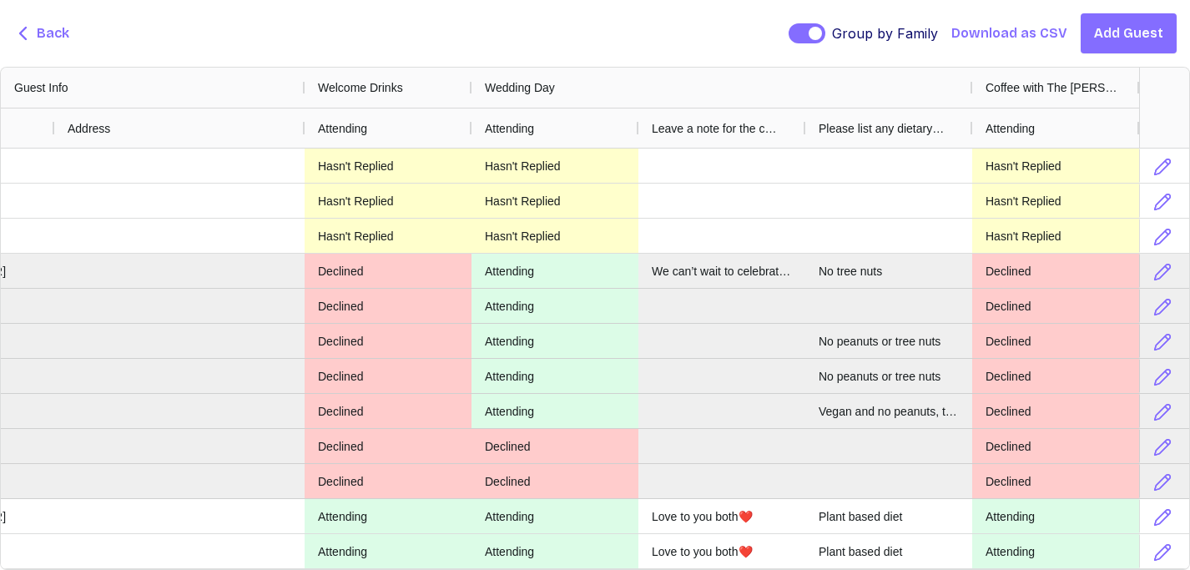
click at [44, 37] on span "Back" at bounding box center [53, 33] width 33 height 20
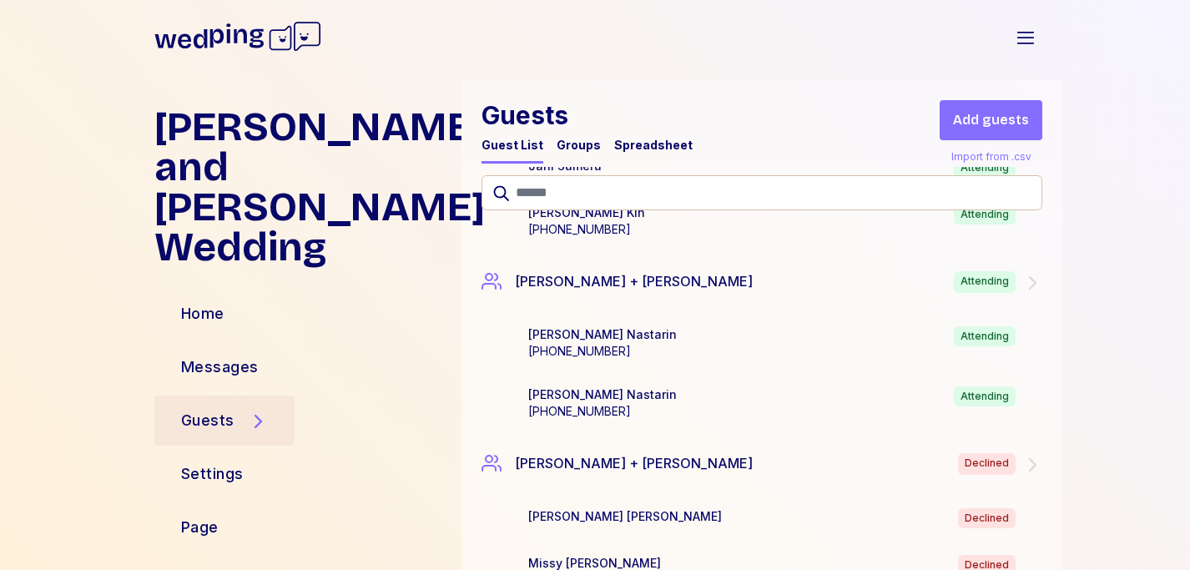
click at [633, 148] on div "Spreadsheet" at bounding box center [653, 145] width 78 height 17
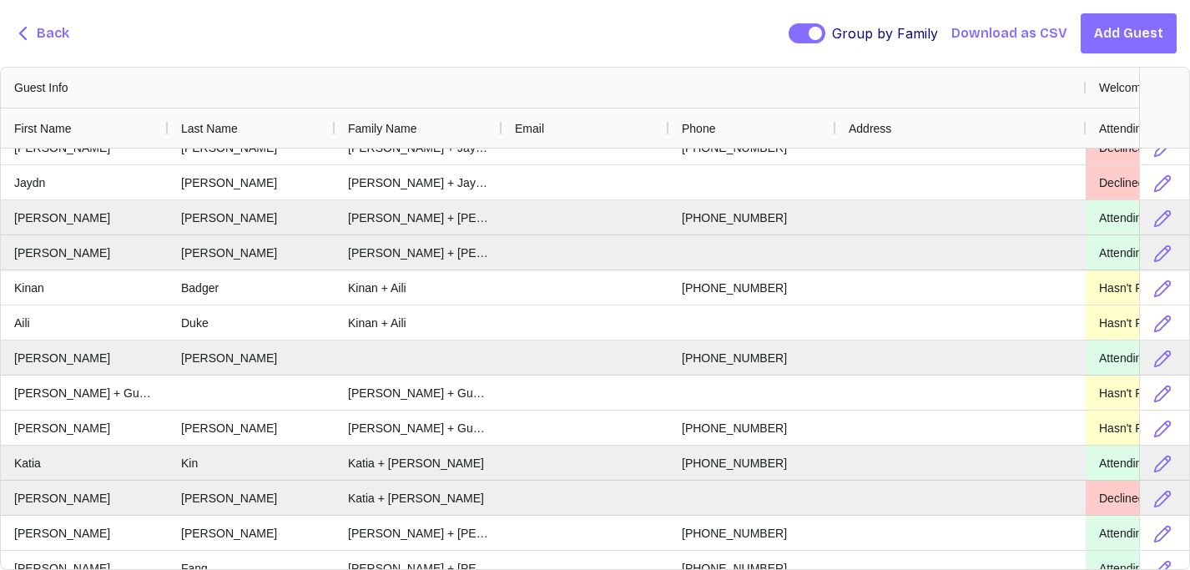
click at [47, 25] on span "Back" at bounding box center [53, 33] width 33 height 20
